Goal: Information Seeking & Learning: Understand process/instructions

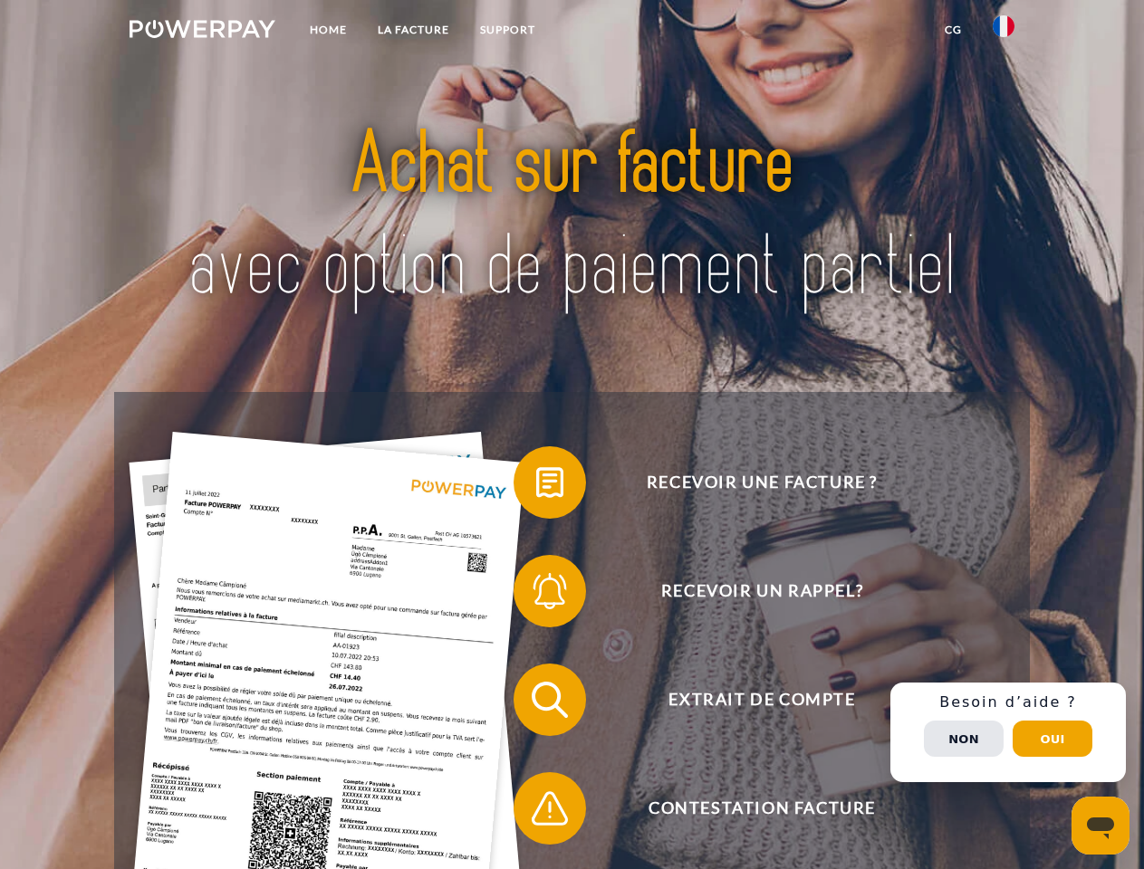
click at [202, 32] on img at bounding box center [203, 29] width 146 height 18
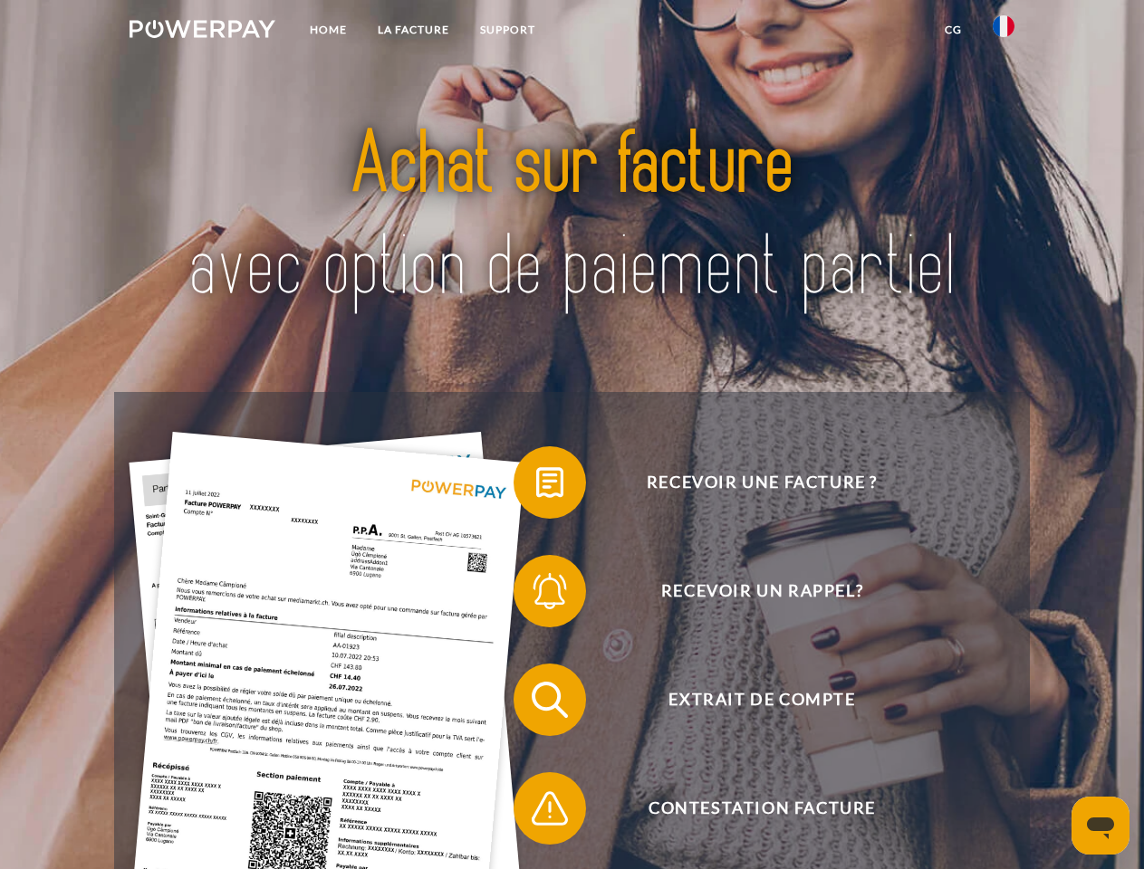
click at [1003, 32] on img at bounding box center [1004, 26] width 22 height 22
click at [953, 30] on link "CG" at bounding box center [953, 30] width 48 height 33
click at [536, 486] on span at bounding box center [522, 482] width 91 height 91
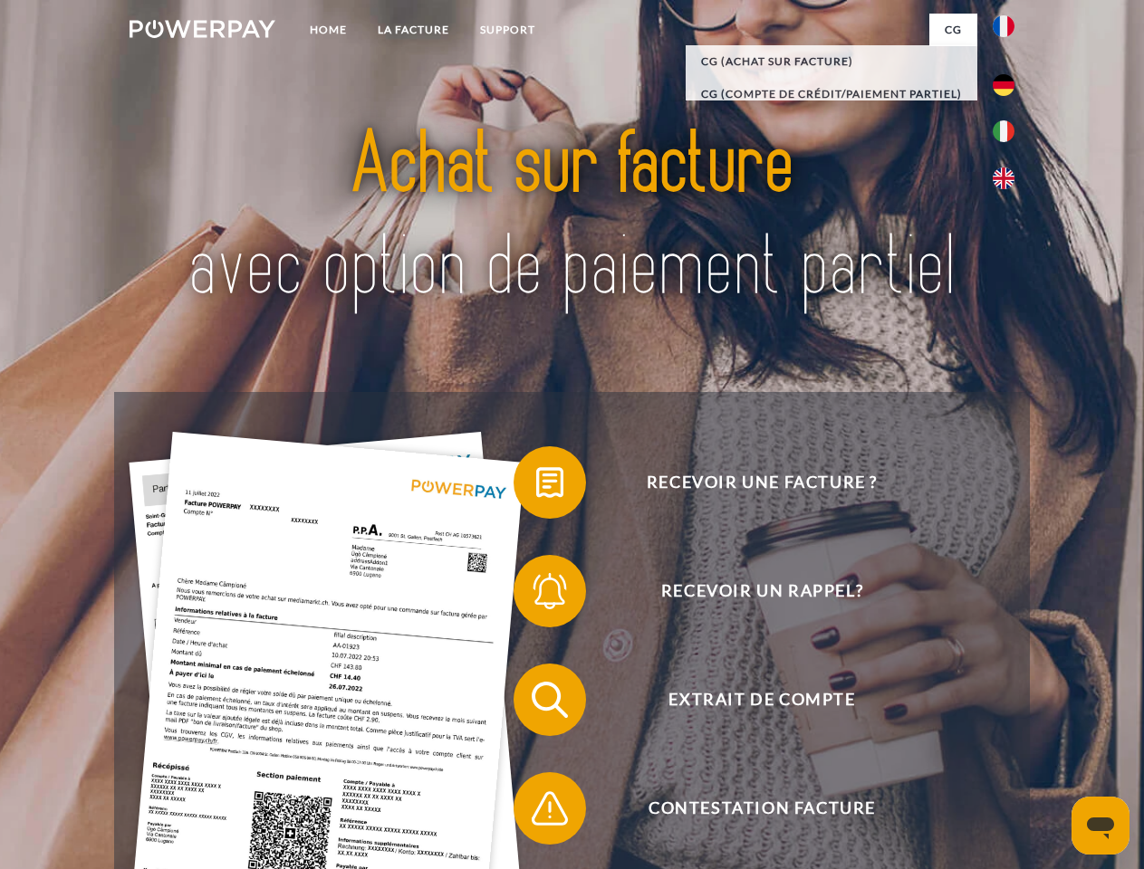
click at [536, 595] on span at bounding box center [522, 591] width 91 height 91
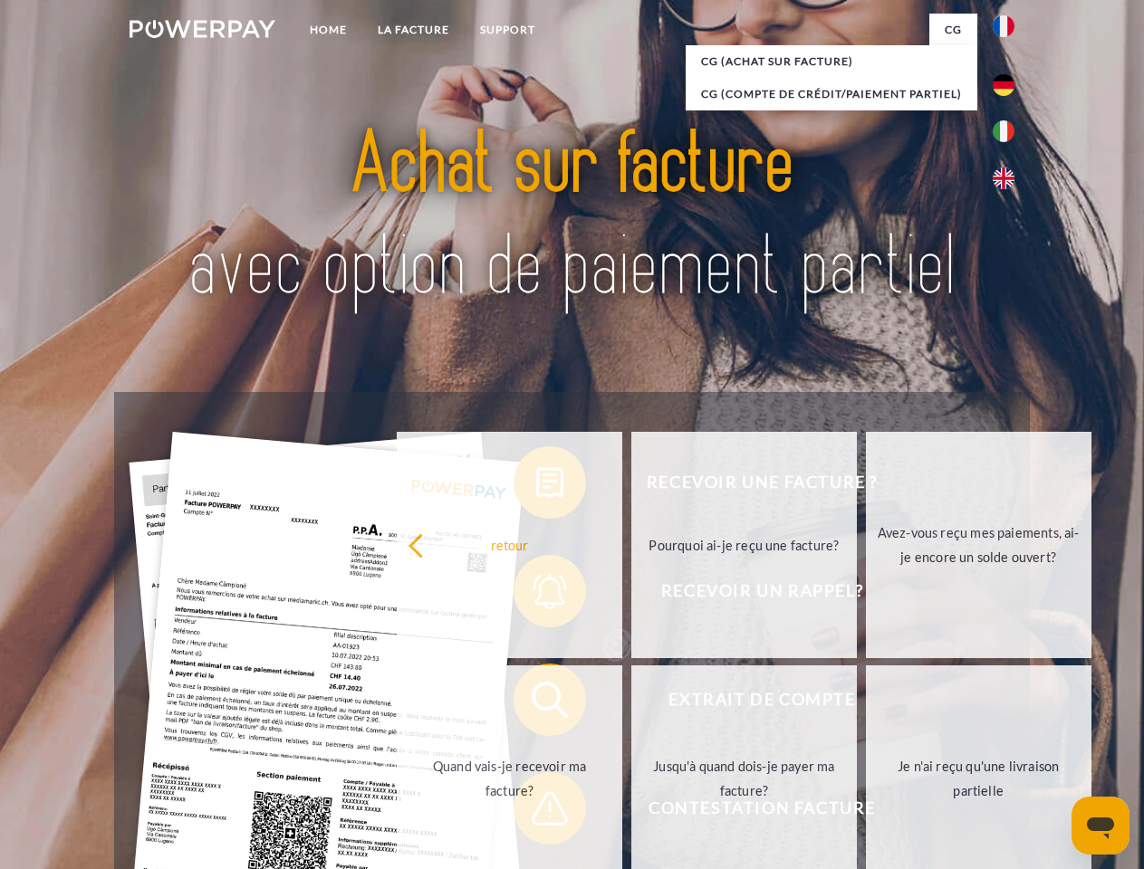
click at [631, 704] on link "Jusqu'à quand dois-je payer ma facture?" at bounding box center [743, 779] width 225 height 226
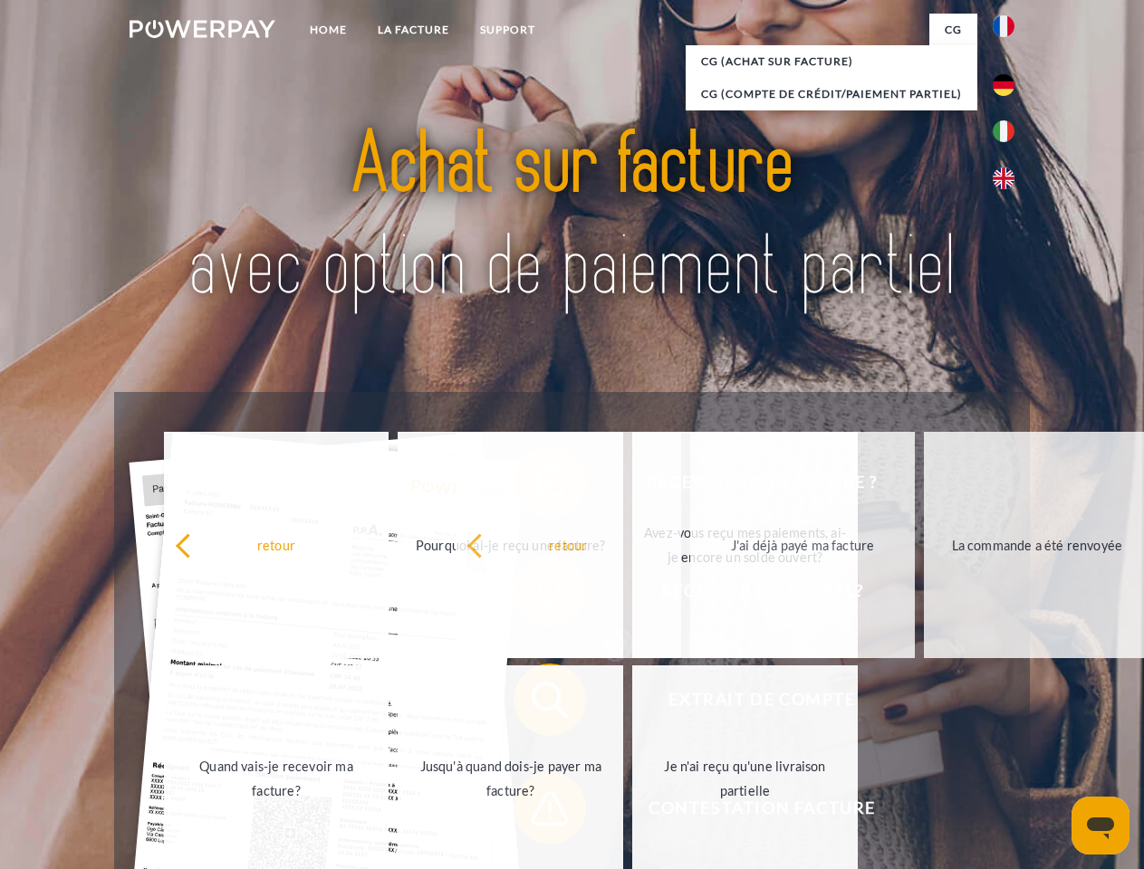
click at [536, 812] on span at bounding box center [522, 808] width 91 height 91
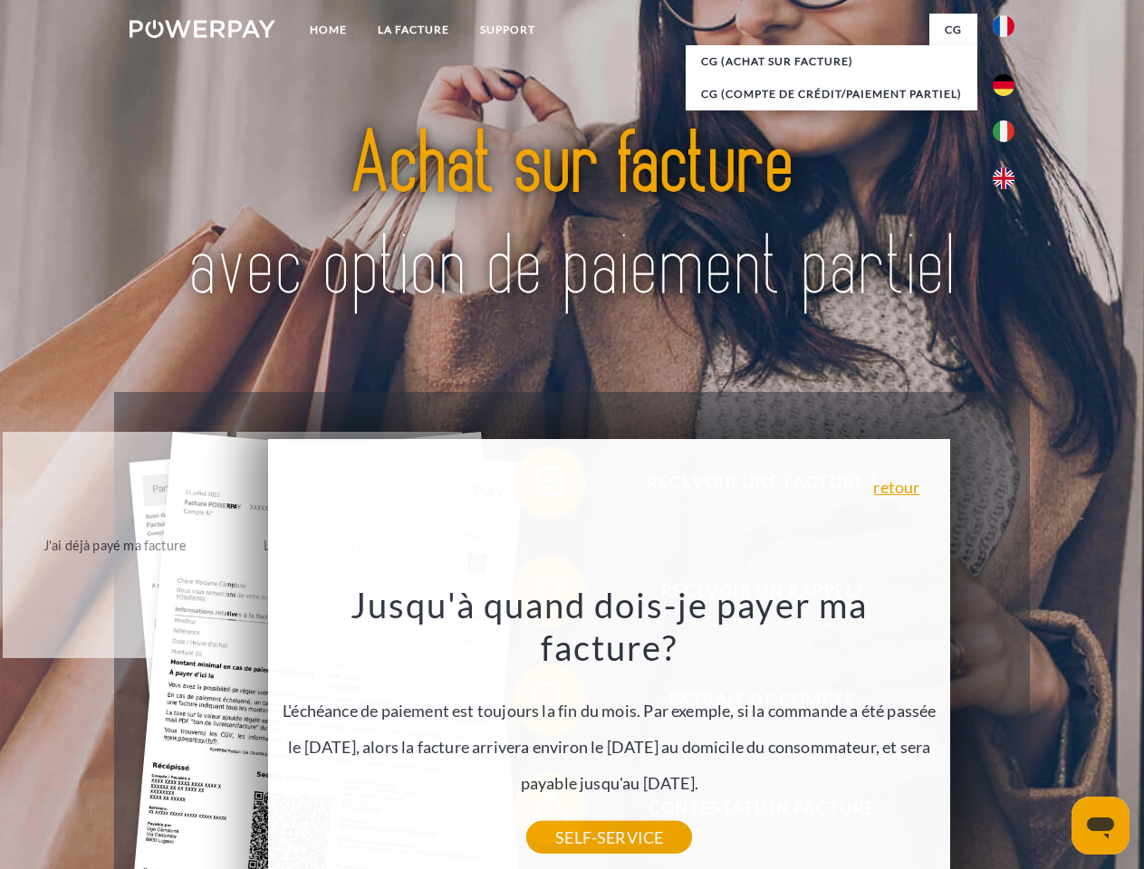
click at [1008, 733] on div "Recevoir une facture ? Recevoir un rappel? Extrait de compte retour" at bounding box center [571, 754] width 915 height 724
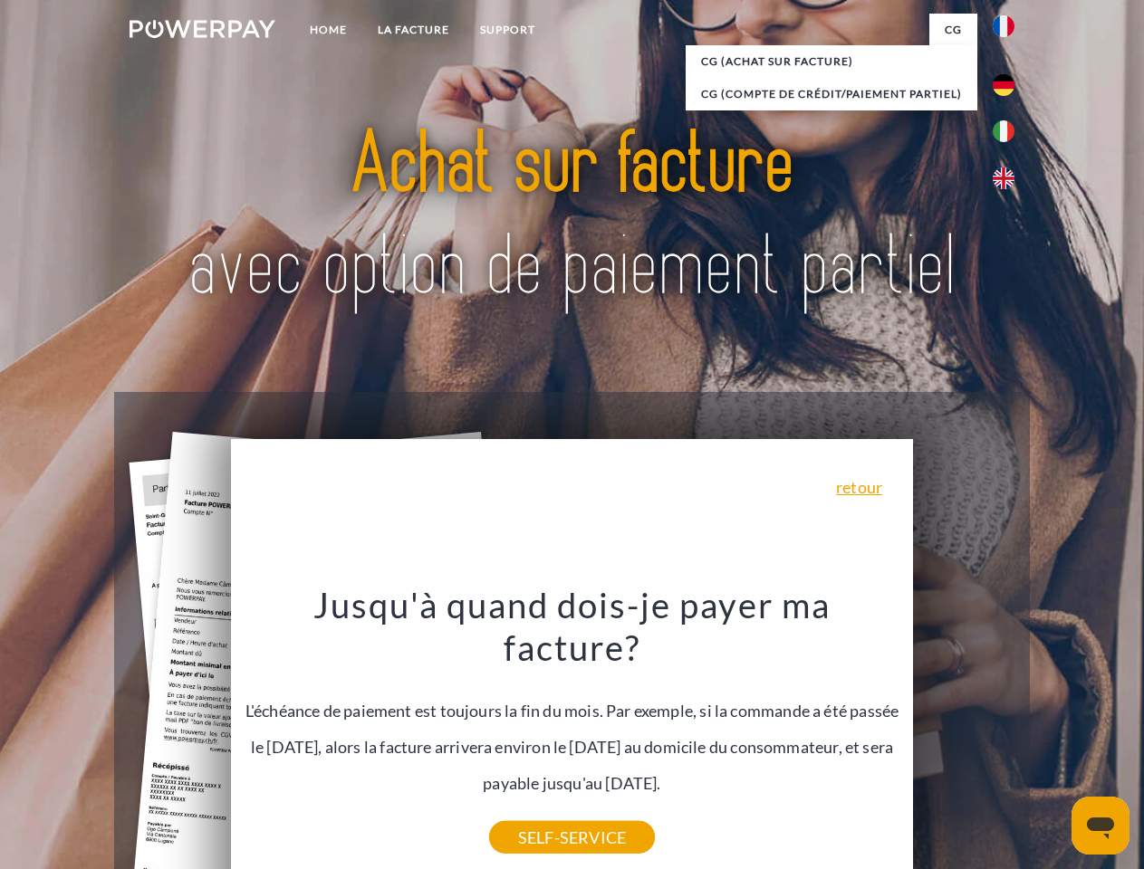
click at [964, 736] on span "Extrait de compte" at bounding box center [762, 700] width 444 height 72
click at [1052, 739] on header "Home LA FACTURE Support" at bounding box center [572, 625] width 1144 height 1251
